Goal: Find specific page/section: Find specific page/section

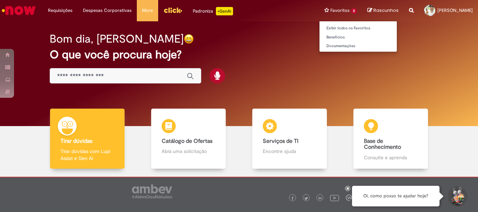
click at [334, 8] on li "Favoritos 2 Exibir todos os Favoritos Benefícios Documentações" at bounding box center [340, 10] width 43 height 21
click at [346, 11] on li "Favoritos 2 Exibir todos os Favoritos Benefícios Documentações" at bounding box center [340, 10] width 43 height 21
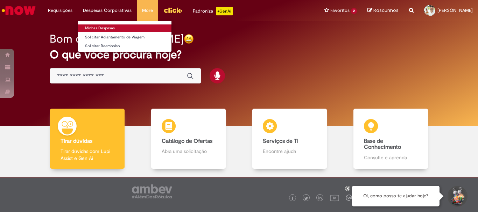
click at [104, 29] on link "Minhas Despesas" at bounding box center [124, 28] width 93 height 8
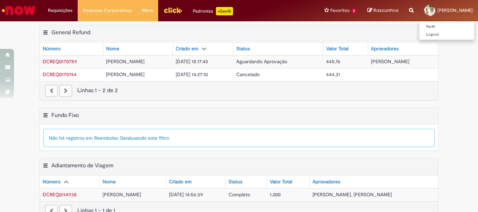
click at [438, 11] on span "[PERSON_NAME]" at bounding box center [454, 10] width 35 height 6
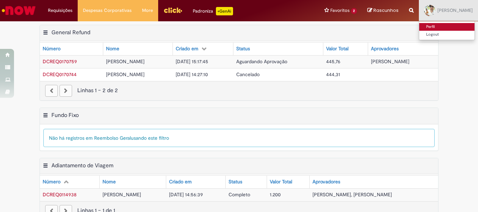
click at [429, 27] on link "Perfil" at bounding box center [446, 27] width 55 height 8
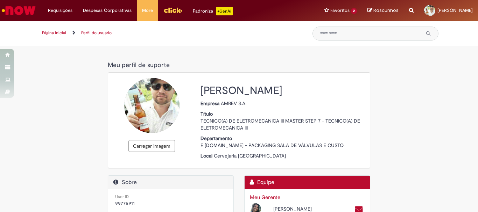
scroll to position [70, 0]
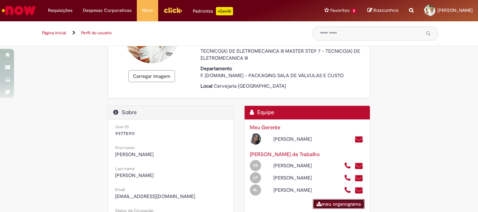
click at [326, 199] on link "meu organograma" at bounding box center [339, 204] width 52 height 10
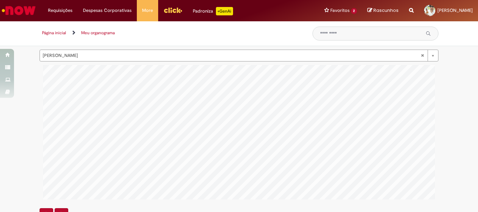
scroll to position [0, 4]
